Goal: Task Accomplishment & Management: Manage account settings

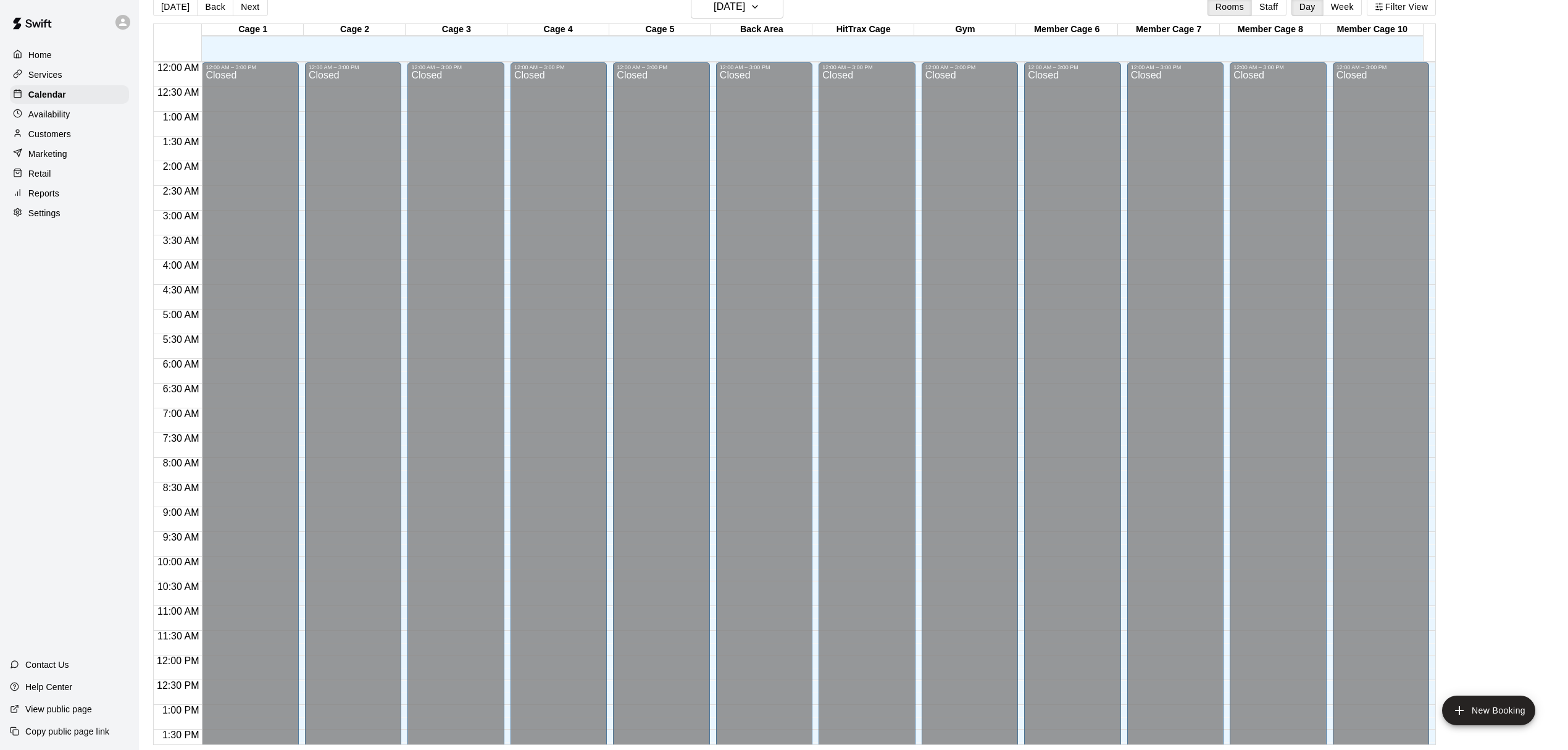
scroll to position [505, 0]
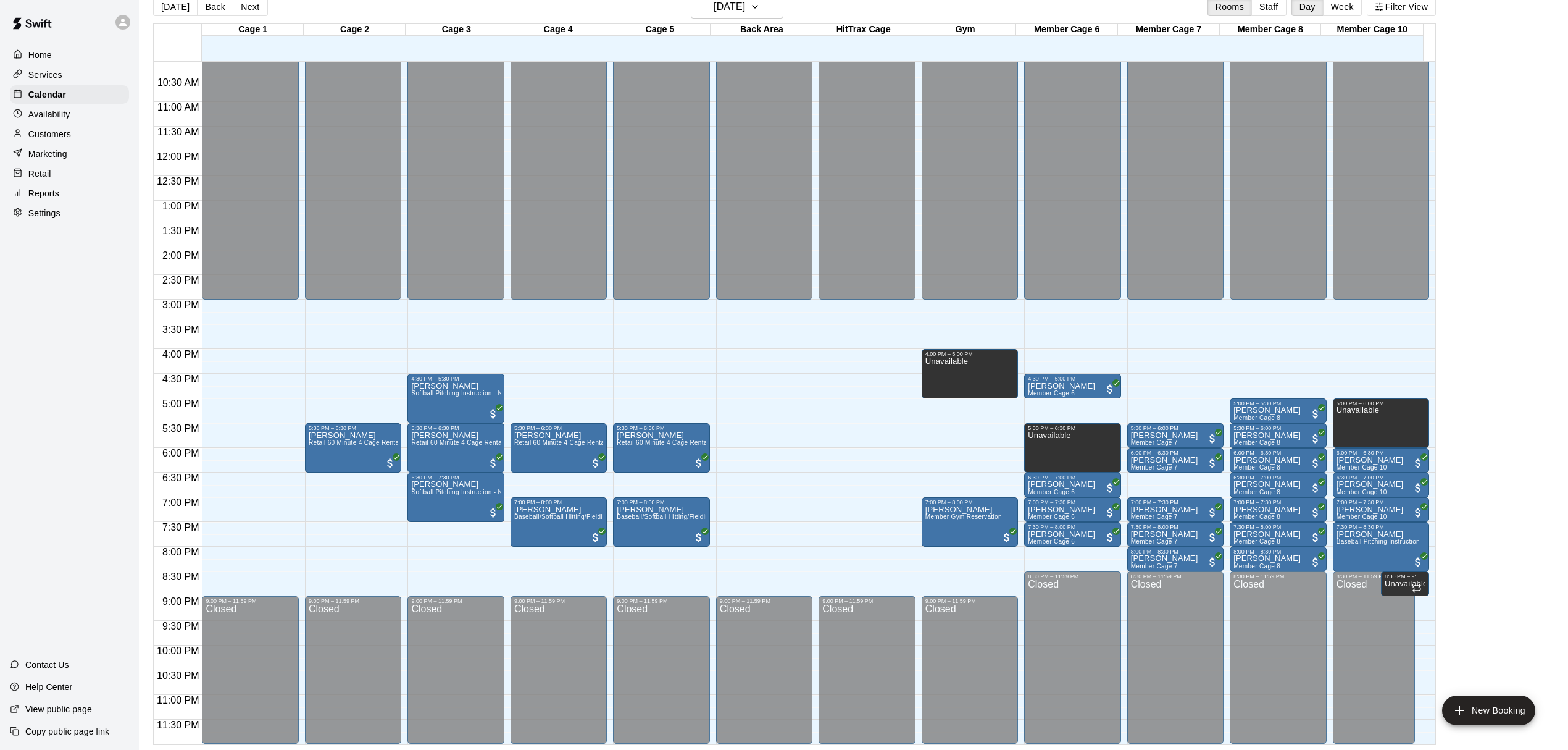
click at [1519, 354] on main "[DATE] Back [DATE][DATE] Rooms Staff Day Week Filter View Cage 1 15 Wed Cage 2 …" at bounding box center [853, 370] width 1420 height 750
click at [1527, 391] on main "[DATE] Back [DATE][DATE] Rooms Staff Day Week Filter View Cage 1 15 Wed Cage 2 …" at bounding box center [853, 370] width 1420 height 750
click at [1500, 403] on main "[DATE] Back [DATE][DATE] Rooms Staff Day Week Filter View Cage 1 15 Wed Cage 2 …" at bounding box center [853, 370] width 1420 height 750
click at [1472, 285] on main "[DATE] Back [DATE][DATE] Rooms Staff Day Week Filter View Cage 1 15 Wed Cage 2 …" at bounding box center [853, 370] width 1420 height 750
click at [1529, 369] on main "[DATE] Back [DATE][DATE] Rooms Staff Day Week Filter View Cage 1 15 Wed Cage 2 …" at bounding box center [853, 370] width 1420 height 750
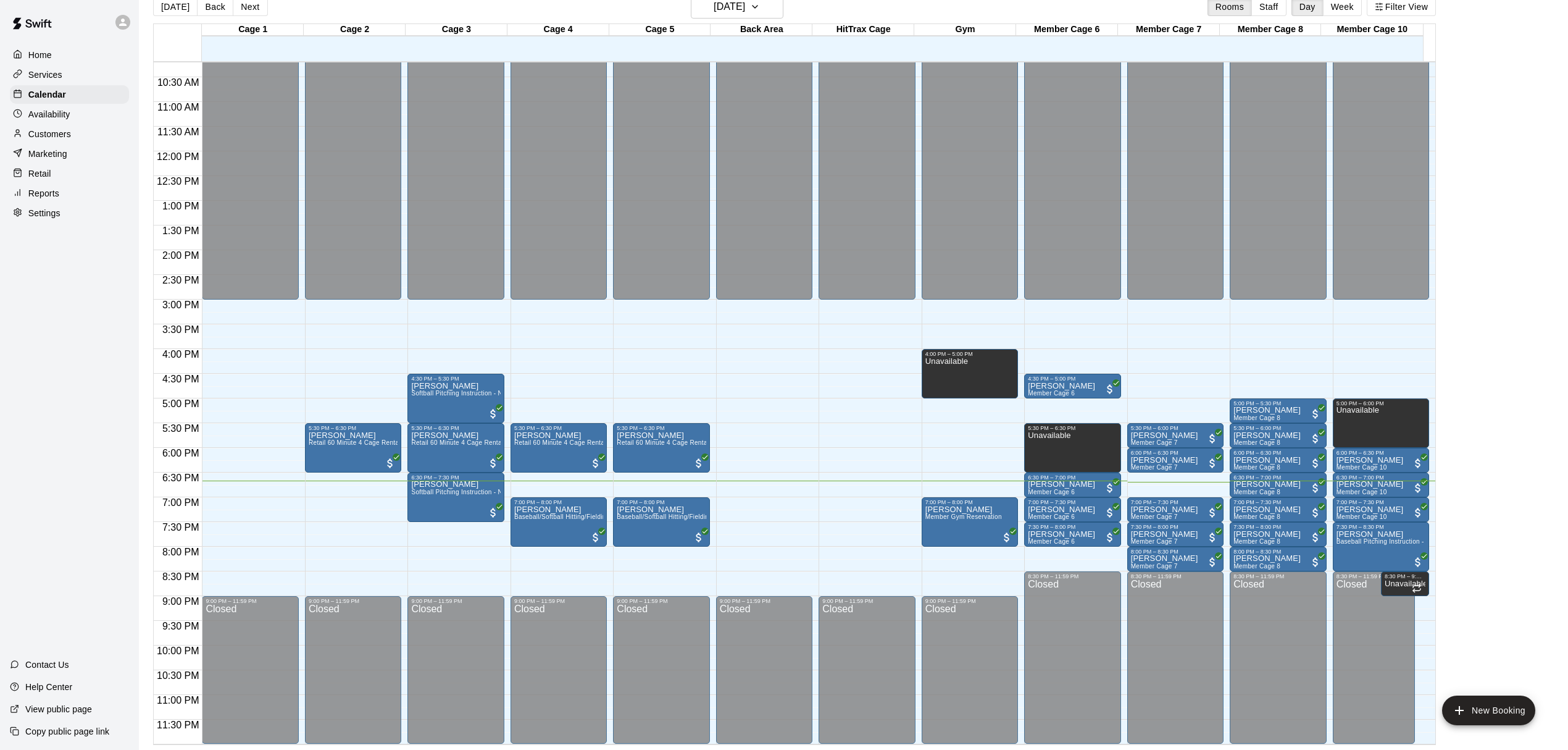
click at [1490, 314] on main "[DATE] Back [DATE][DATE] Rooms Staff Day Week Filter View Cage 1 15 Wed Cage 2 …" at bounding box center [853, 370] width 1420 height 750
drag, startPoint x: 228, startPoint y: 499, endPoint x: 238, endPoint y: 545, distance: 47.1
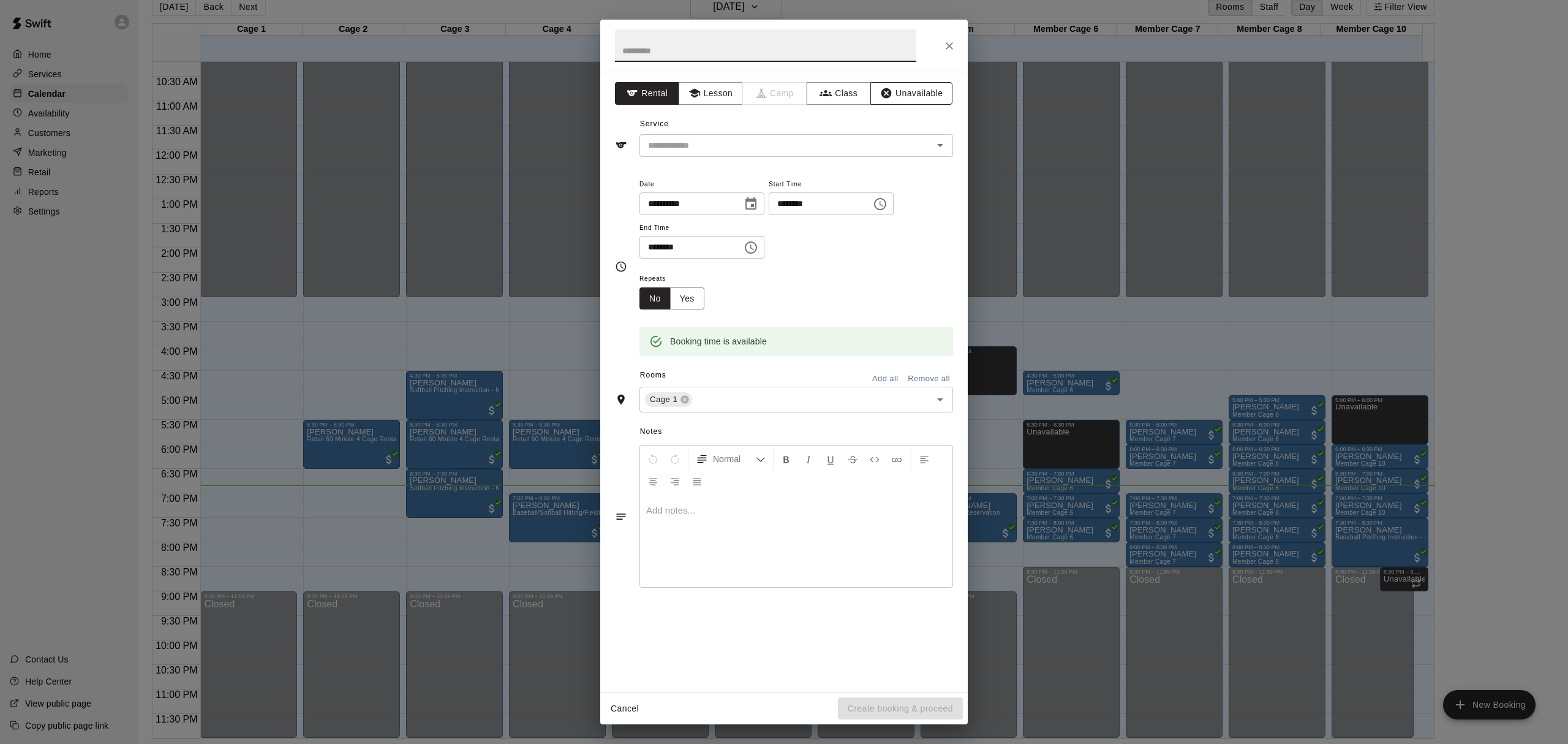
click at [890, 99] on icon "button" at bounding box center [886, 93] width 12 height 12
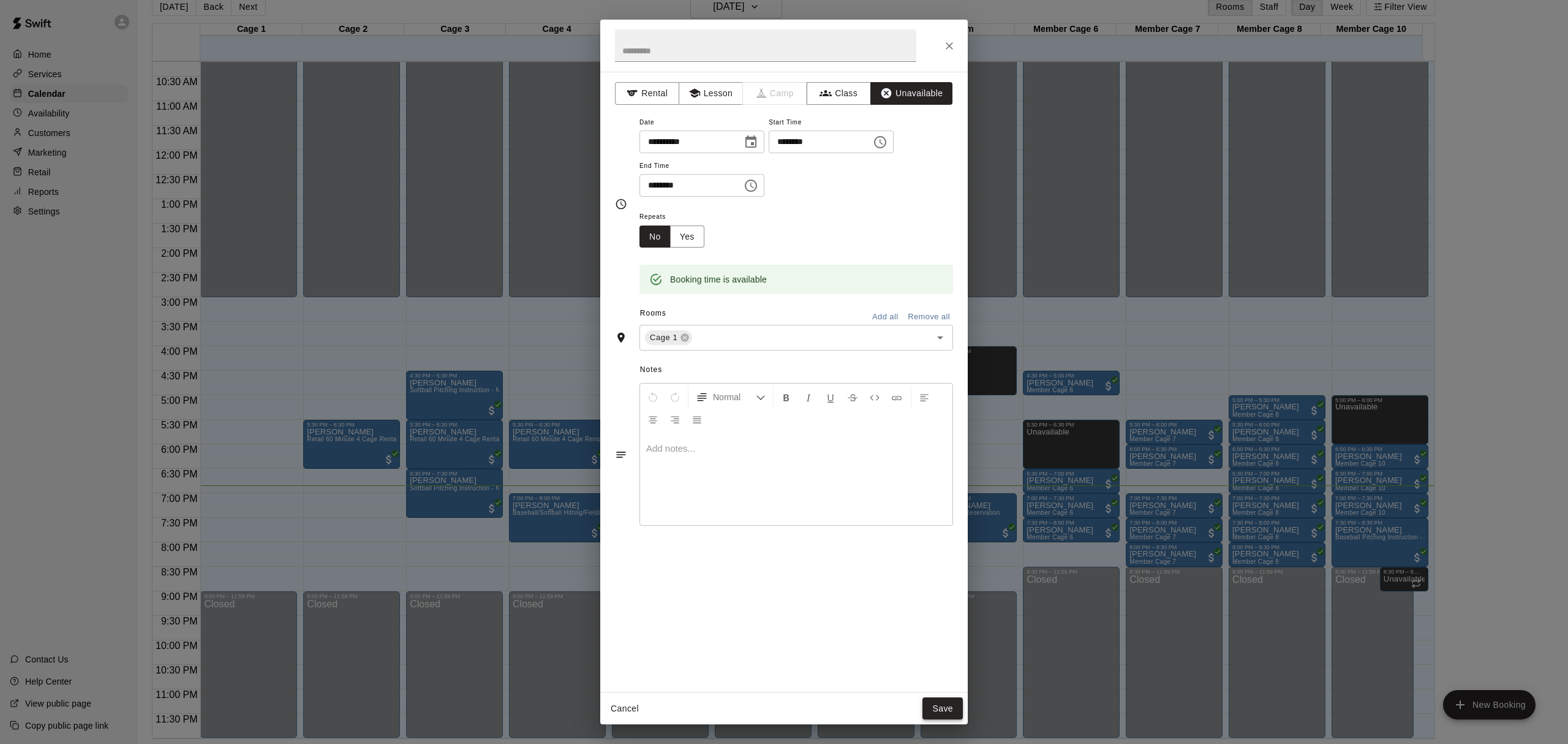
click at [937, 709] on button "Save" at bounding box center [943, 709] width 41 height 23
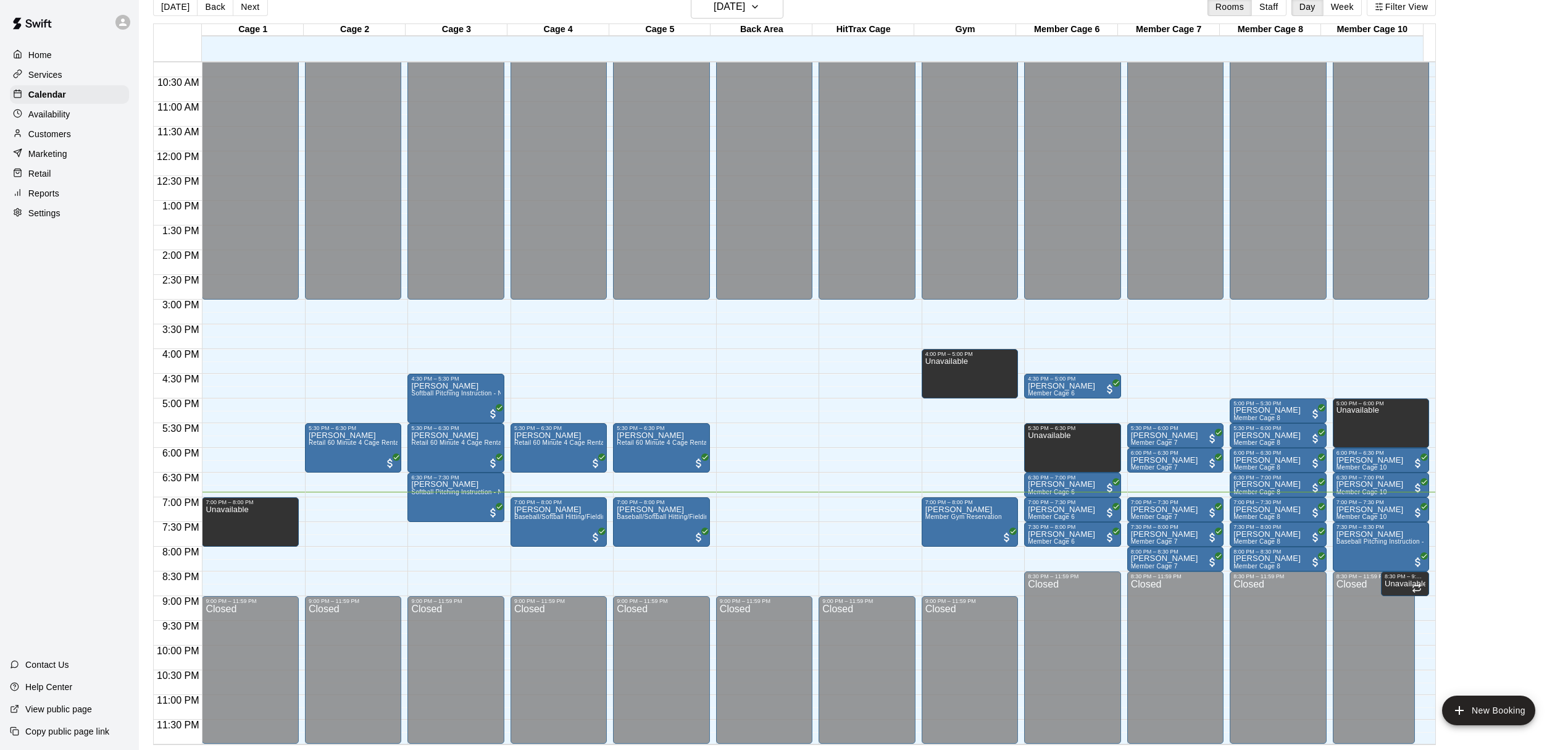
click at [1492, 384] on main "[DATE] Back [DATE][DATE] Rooms Staff Day Week Filter View Cage 1 15 Wed Cage 2 …" at bounding box center [853, 370] width 1420 height 750
click at [1472, 408] on main "[DATE] Back [DATE][DATE] Rooms Staff Day Week Filter View Cage 1 15 Wed Cage 2 …" at bounding box center [853, 370] width 1420 height 750
drag, startPoint x: 1480, startPoint y: 495, endPoint x: 1490, endPoint y: 485, distance: 14.1
click at [1480, 495] on main "[DATE] Back [DATE][DATE] Rooms Staff Day Week Filter View Cage 1 15 Wed Cage 2 …" at bounding box center [853, 370] width 1420 height 750
click at [1490, 270] on main "[DATE] Back [DATE][DATE] Rooms Staff Day Week Filter View Cage 1 15 Wed Cage 2 …" at bounding box center [853, 370] width 1420 height 750
